Goal: Transaction & Acquisition: Book appointment/travel/reservation

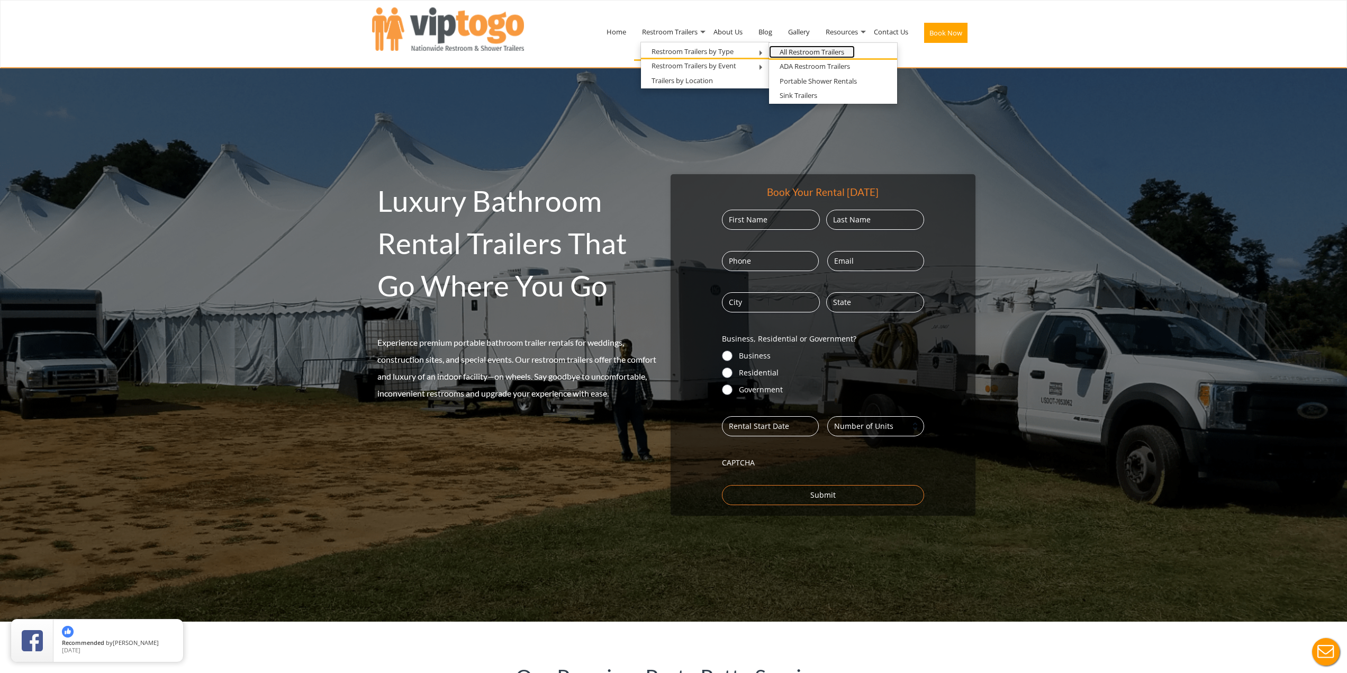
click at [804, 51] on link "All Restroom Trailers" at bounding box center [812, 52] width 86 height 13
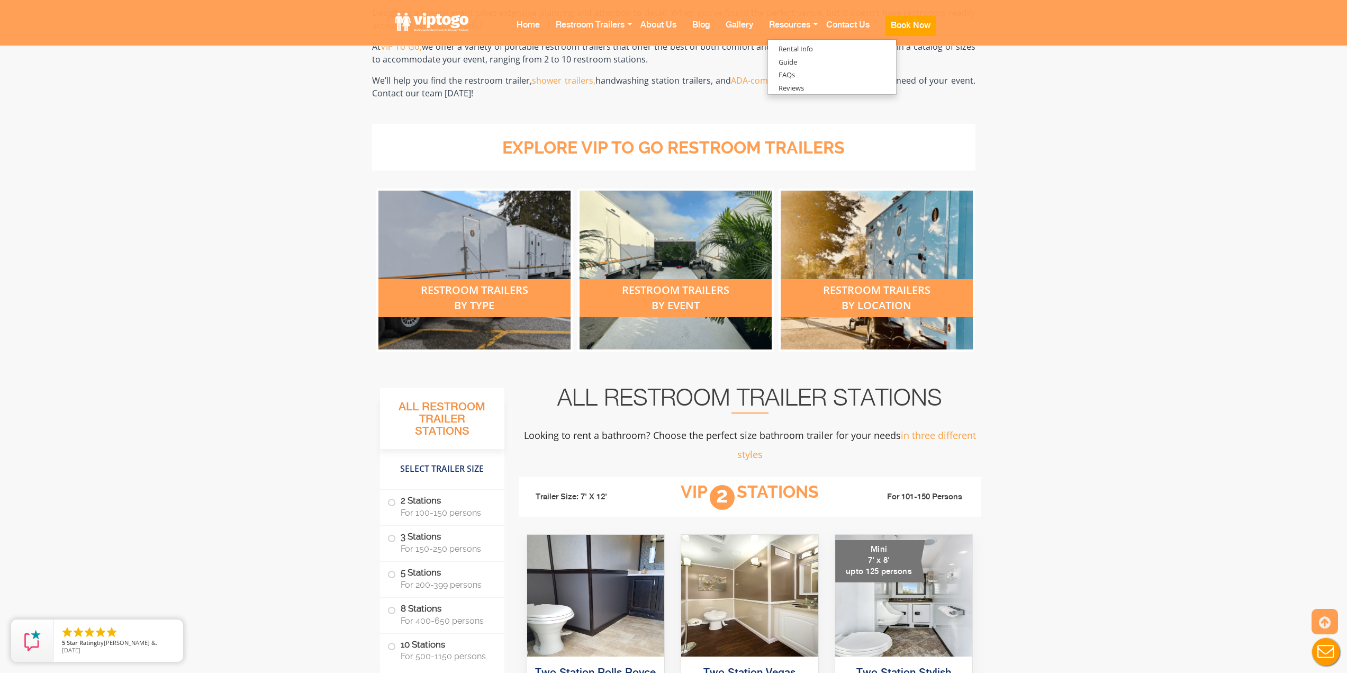
scroll to position [317, 0]
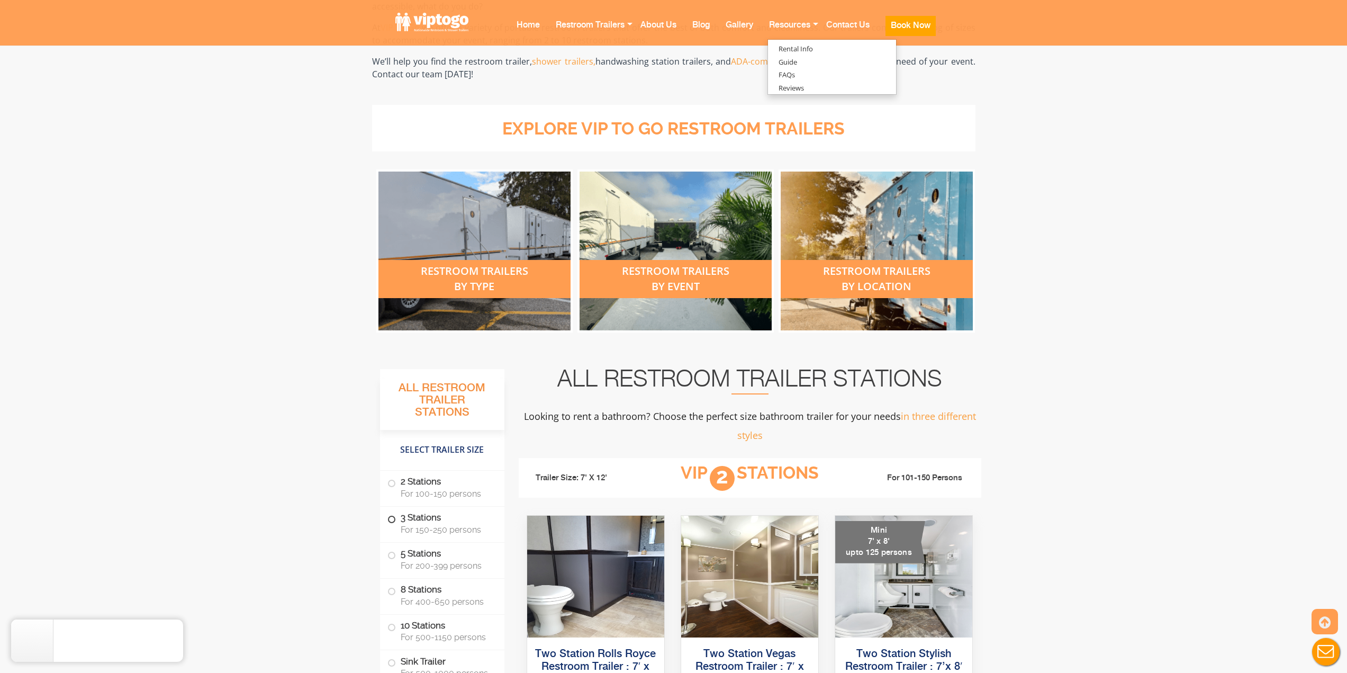
click at [392, 518] on span at bounding box center [391, 519] width 4 height 4
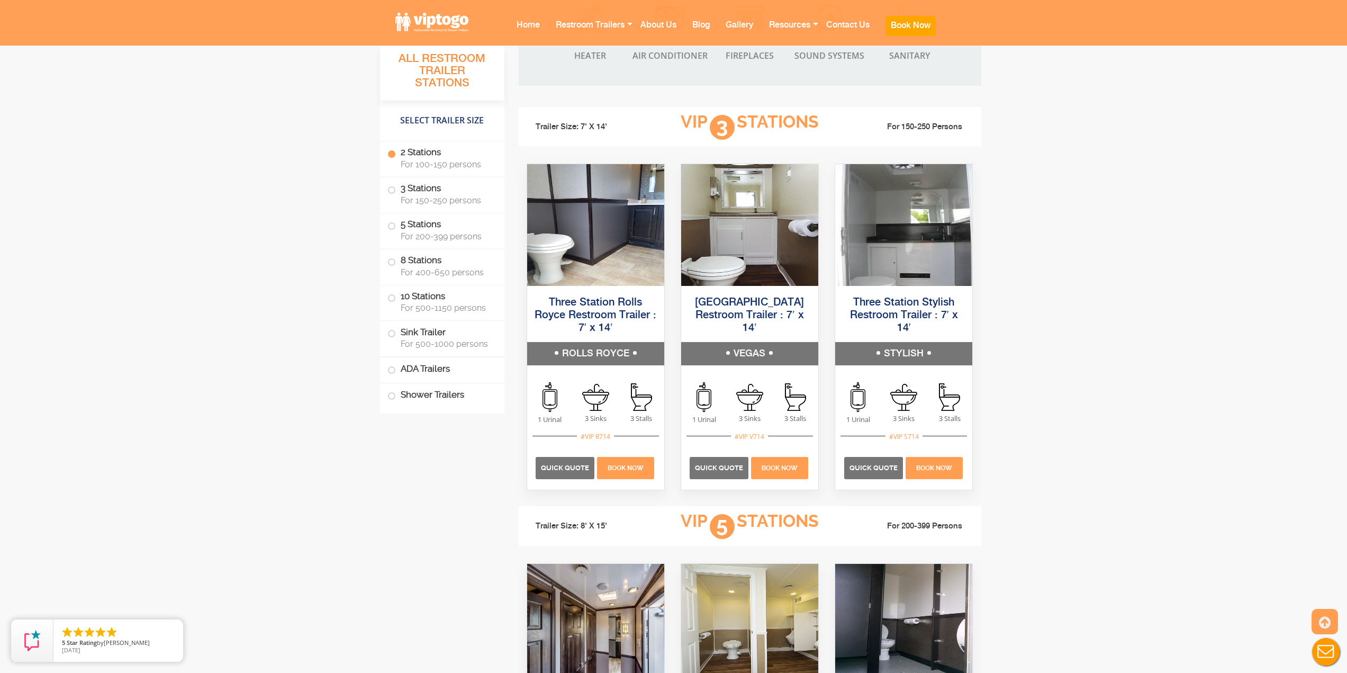
scroll to position [1217, 0]
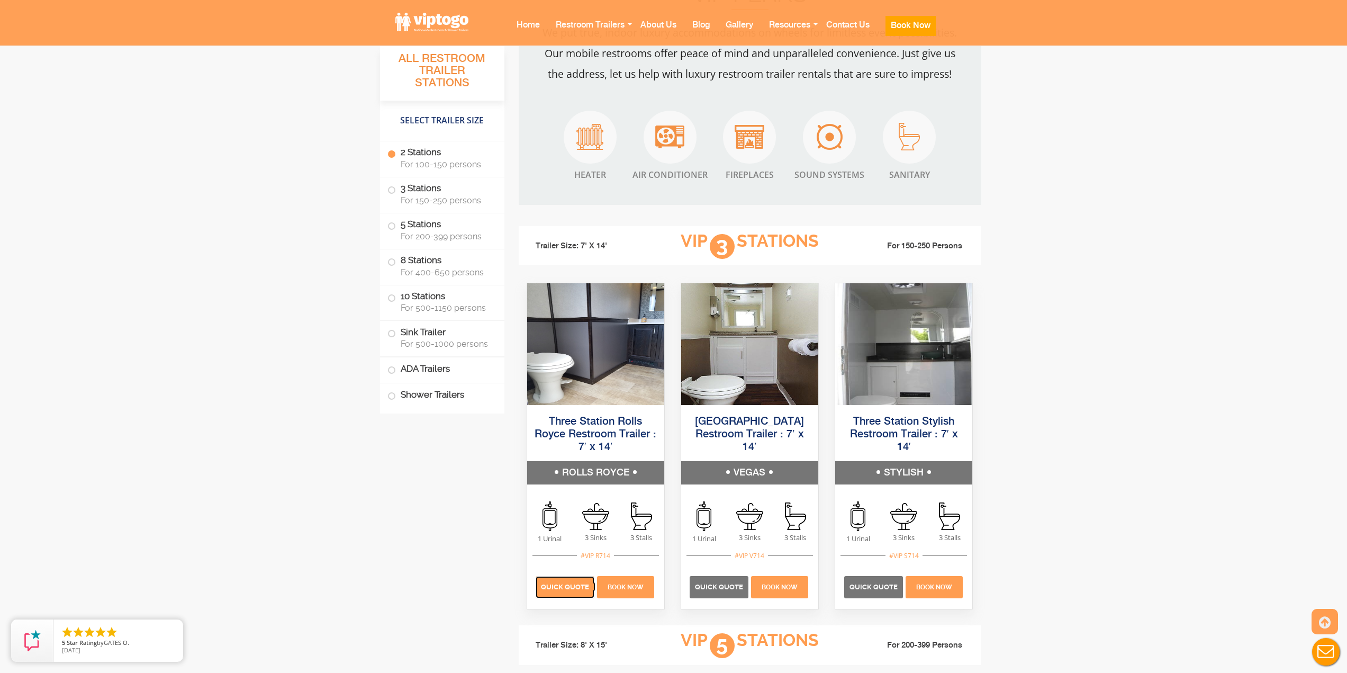
click at [563, 592] on p "Quick Quote" at bounding box center [564, 587] width 59 height 22
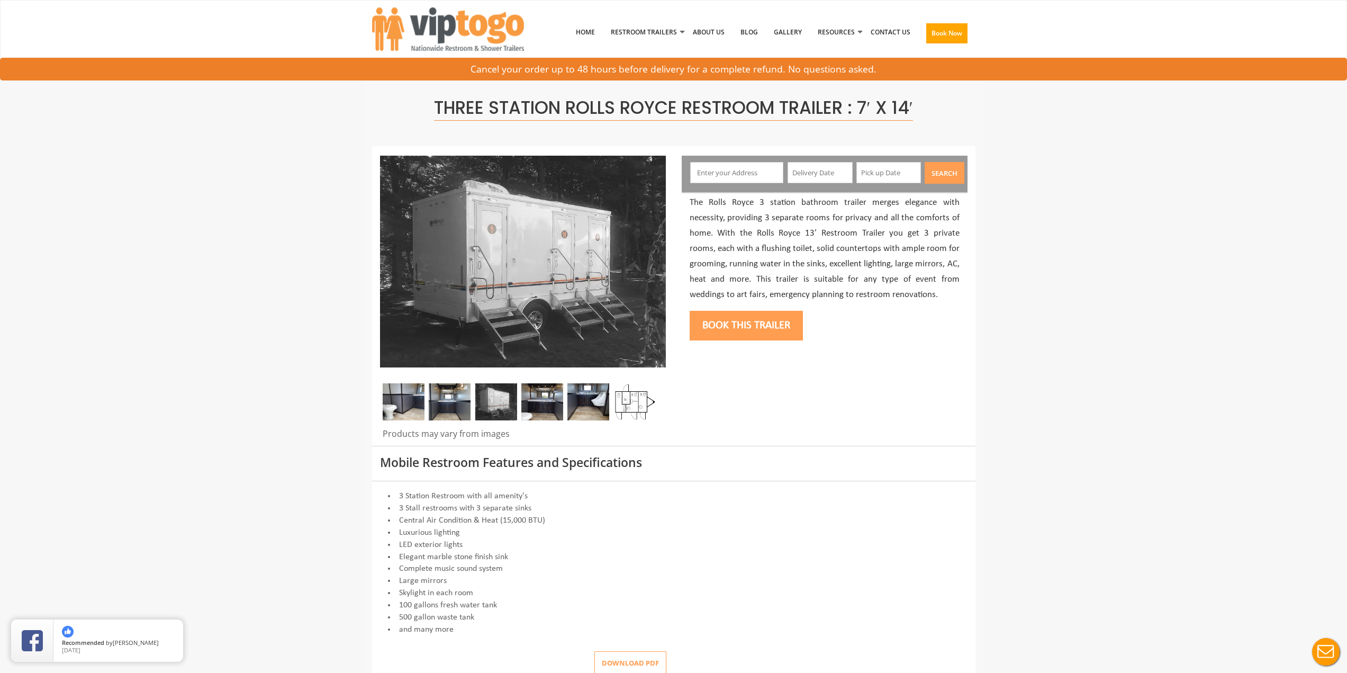
click at [708, 173] on input "text" at bounding box center [736, 172] width 93 height 21
type input "900 Windward Court Neenah WI"
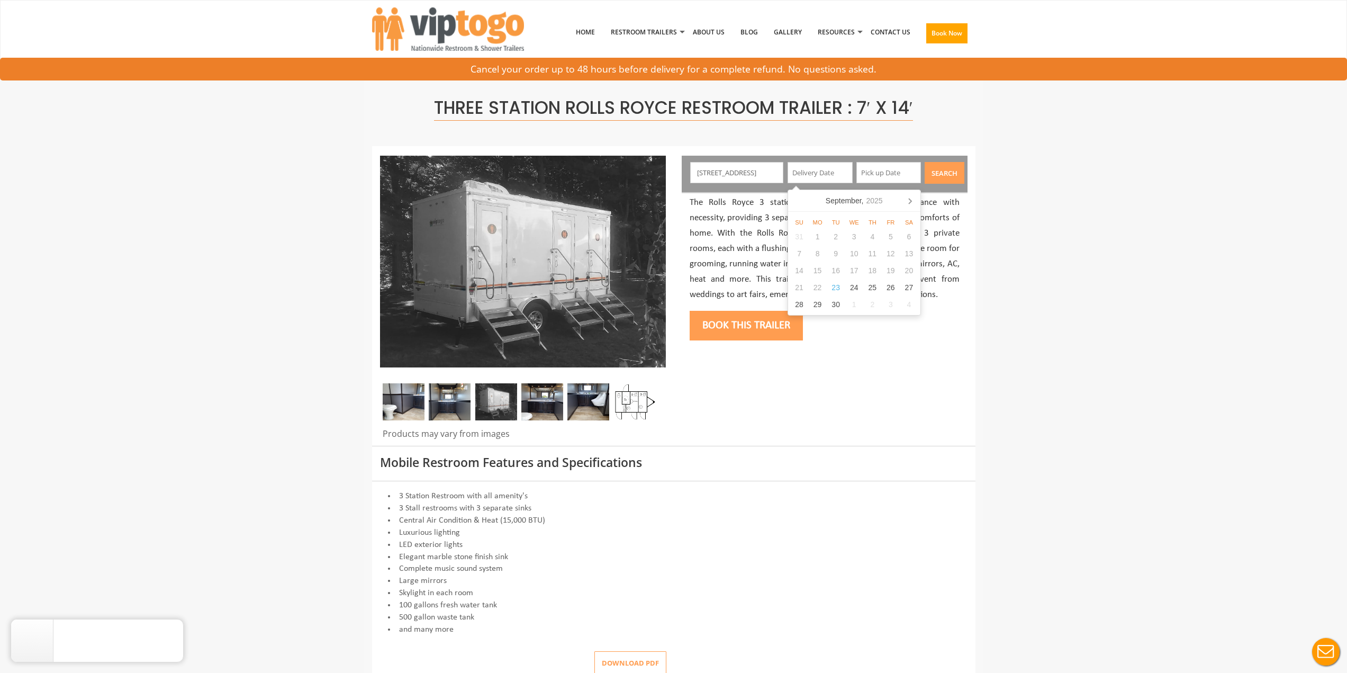
click at [826, 172] on input "text" at bounding box center [819, 172] width 65 height 21
click at [909, 200] on icon at bounding box center [909, 200] width 17 height 17
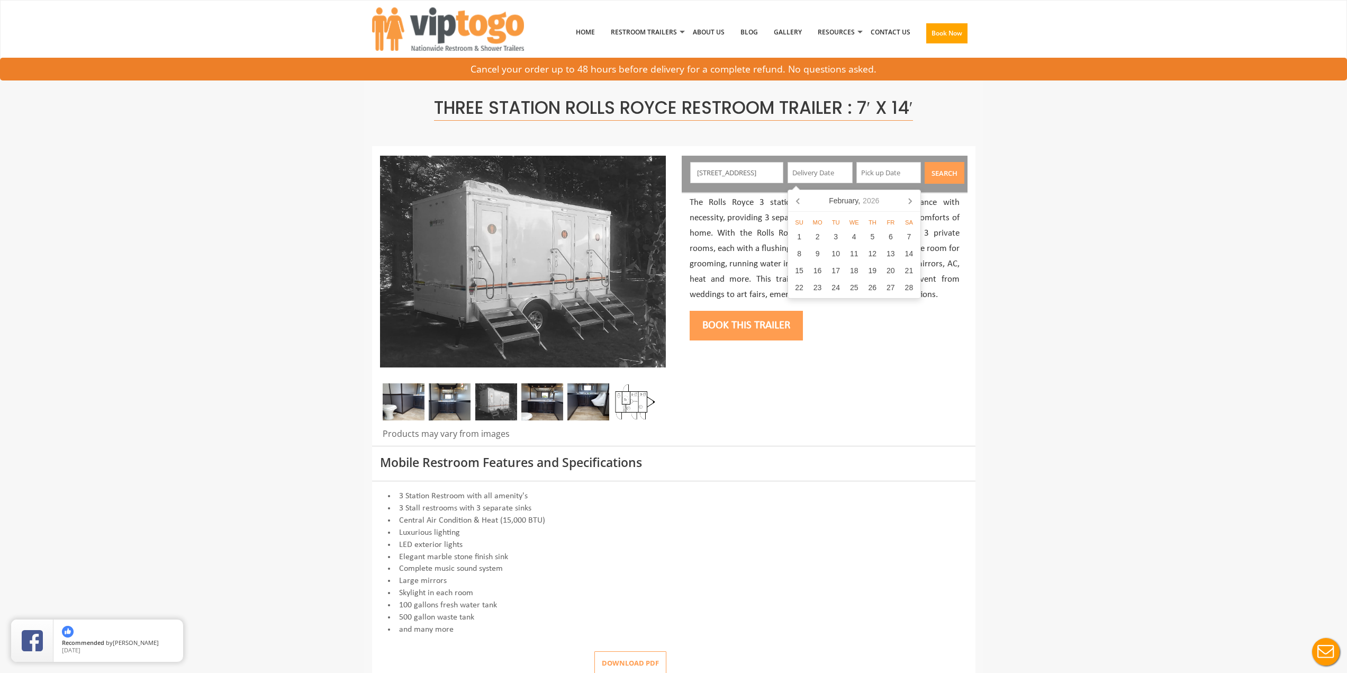
click at [909, 200] on icon at bounding box center [909, 200] width 17 height 17
click at [912, 197] on icon at bounding box center [909, 200] width 17 height 17
click at [868, 235] on div "2" at bounding box center [872, 236] width 19 height 17
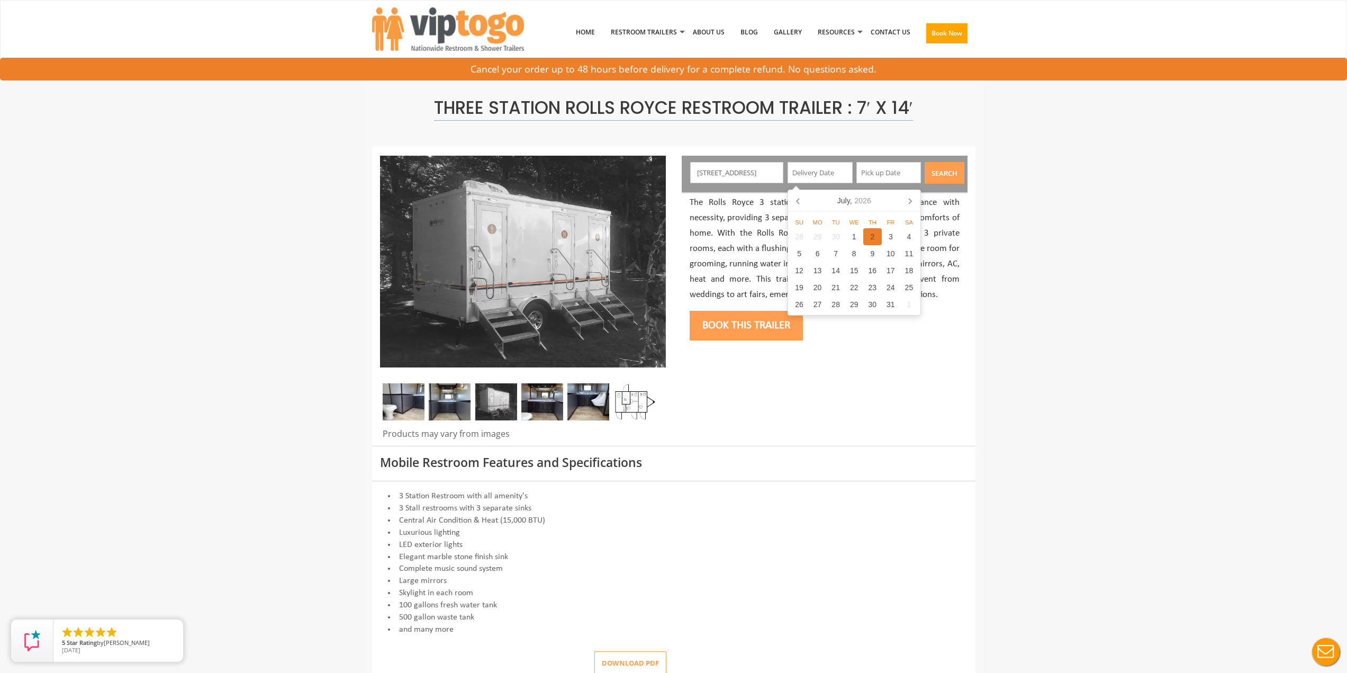
type input "07/02/2026"
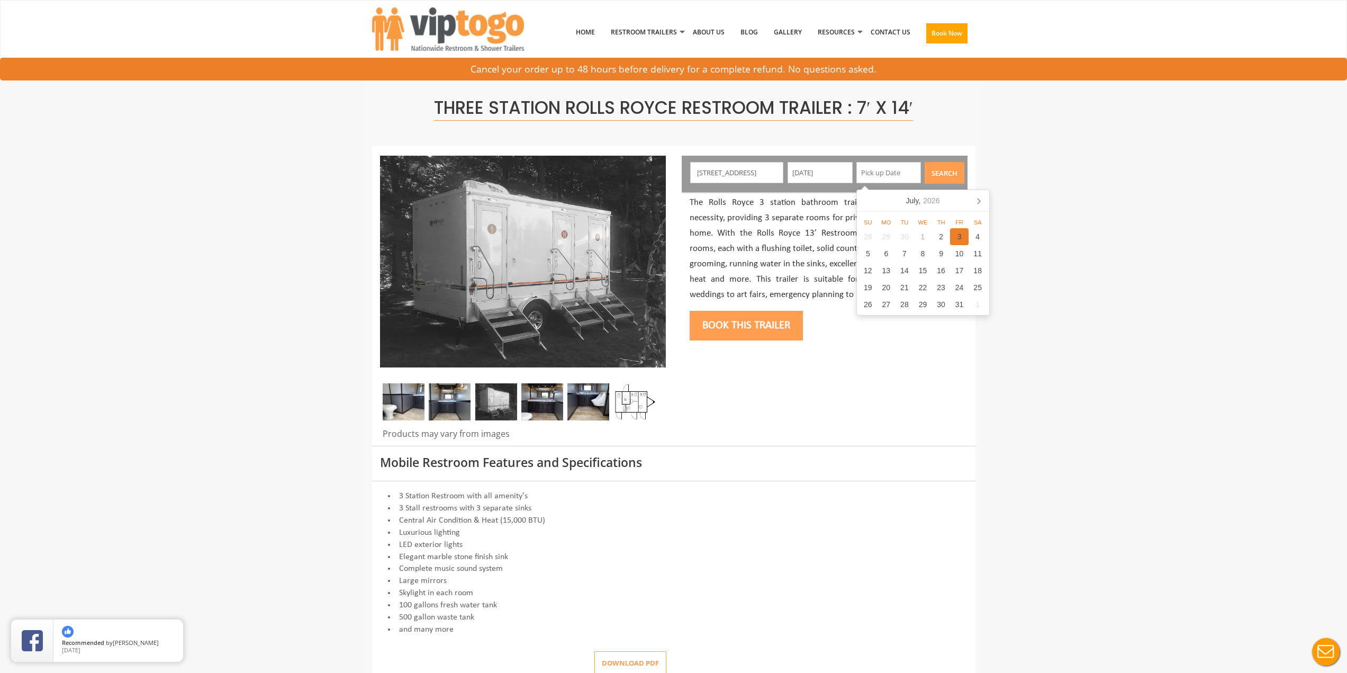
click at [959, 238] on div "3" at bounding box center [959, 236] width 19 height 17
type input "07/03/2026"
click at [947, 172] on button "Search" at bounding box center [944, 173] width 40 height 22
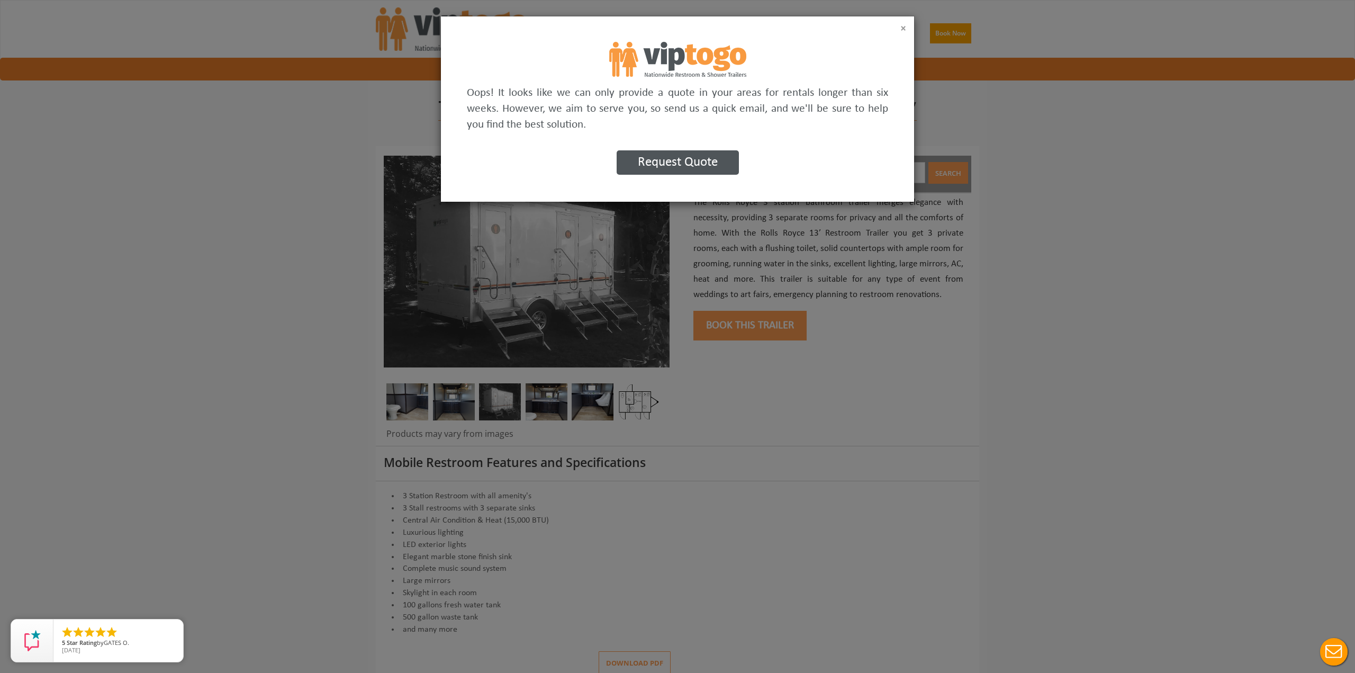
click at [901, 25] on button "×" at bounding box center [903, 28] width 6 height 11
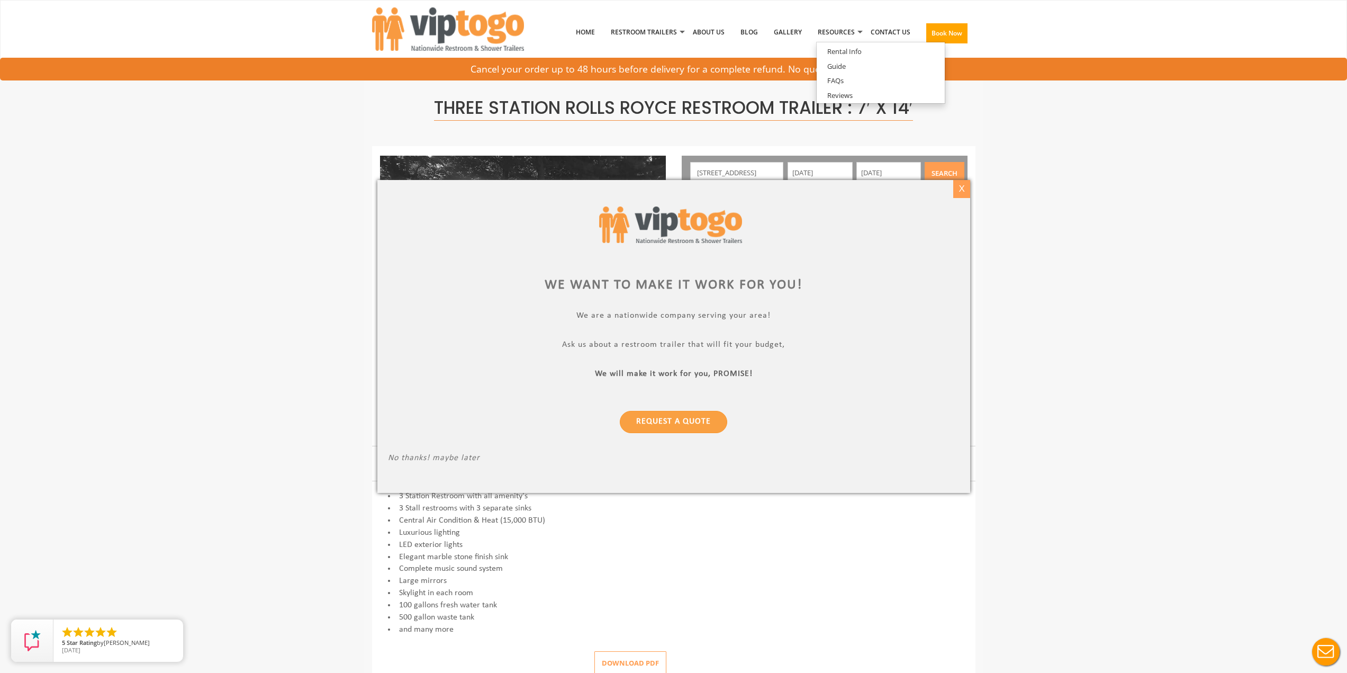
click at [964, 189] on div "X" at bounding box center [961, 189] width 16 height 18
